Goal: Find specific page/section: Find specific page/section

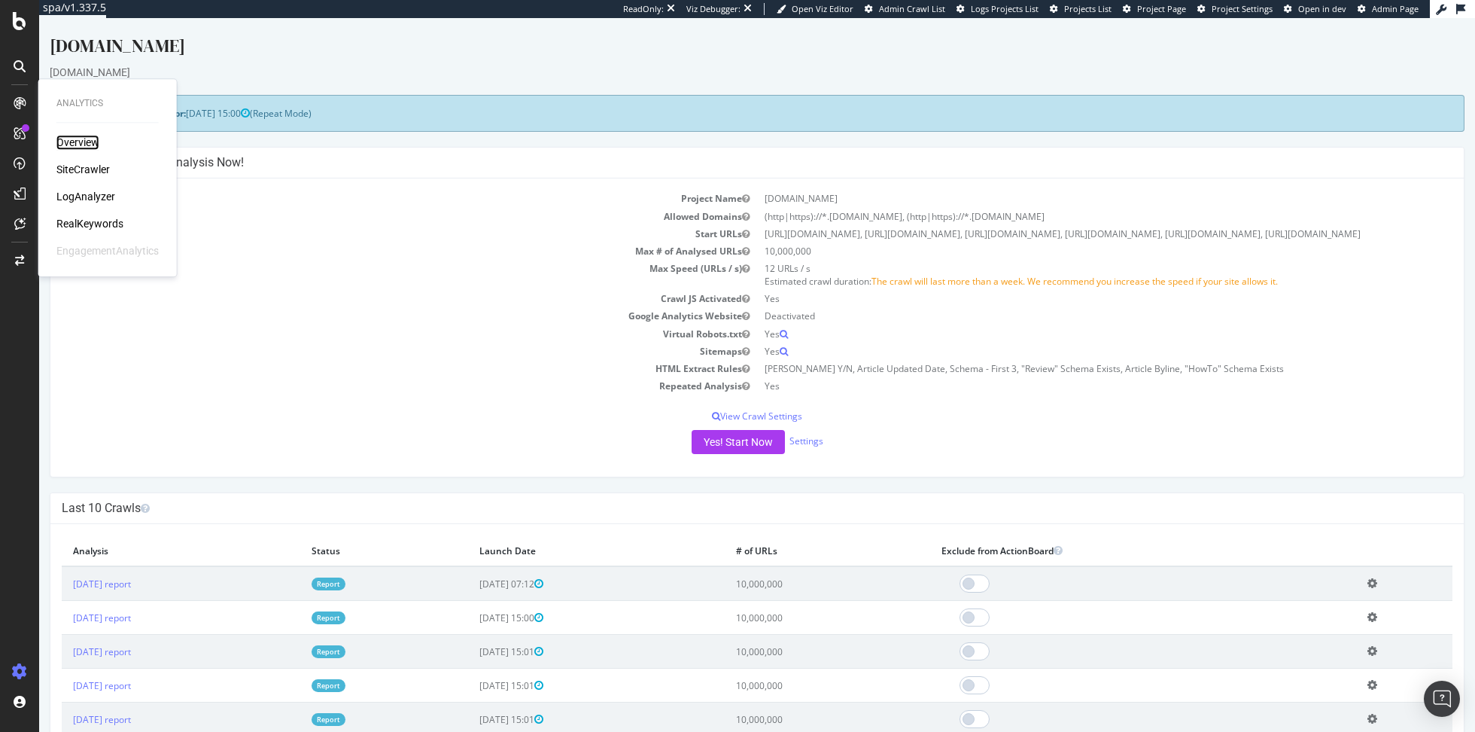
click at [92, 142] on div "Overview" at bounding box center [77, 142] width 43 height 15
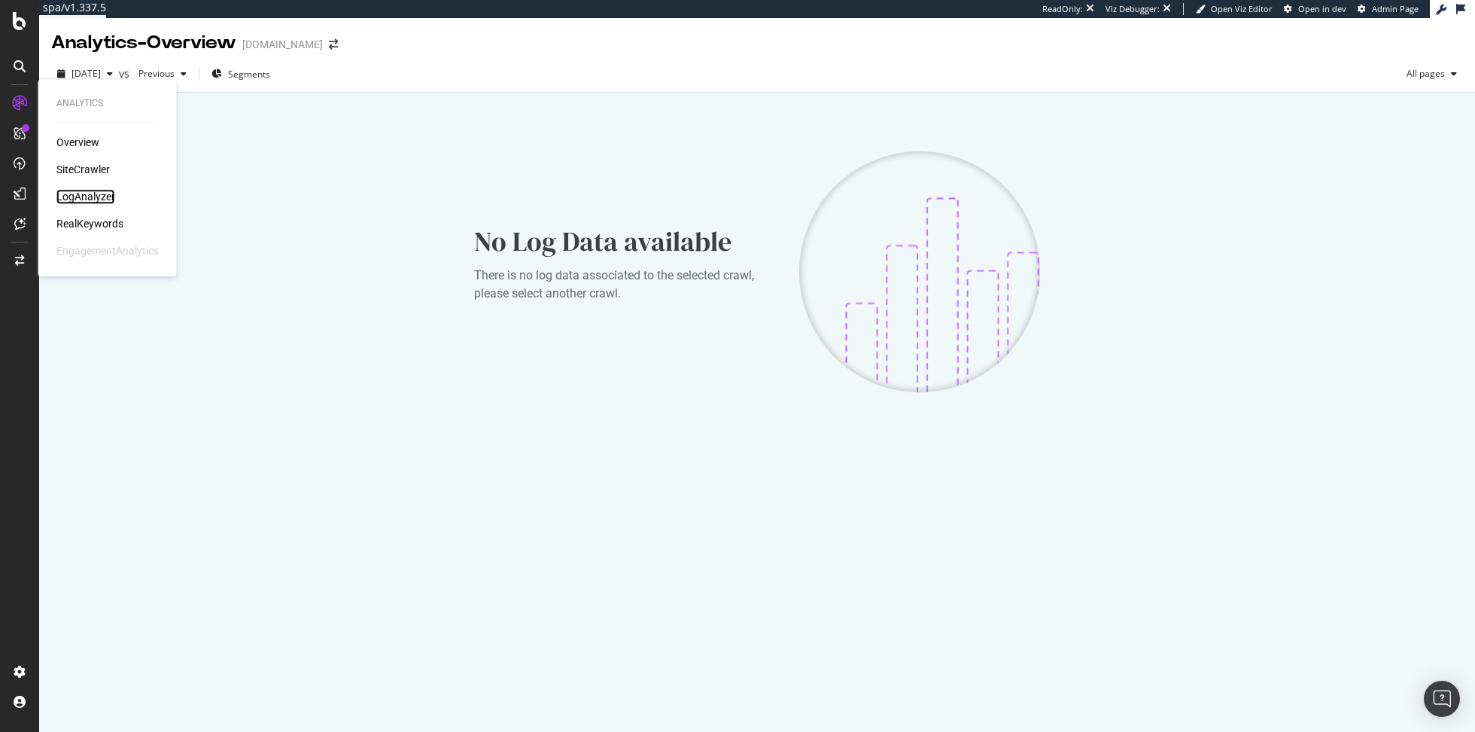
click at [98, 196] on div "LogAnalyzer" at bounding box center [85, 196] width 59 height 15
